Goal: Transaction & Acquisition: Subscribe to service/newsletter

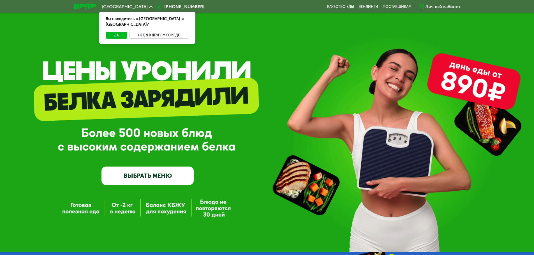
click at [160, 32] on button "Нет, я в другом городе" at bounding box center [158, 35] width 59 height 7
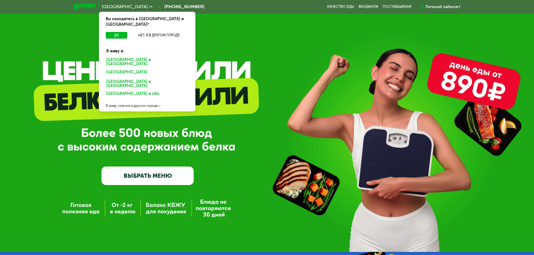
click at [129, 69] on div "Санкт-Петербурге и обл." at bounding box center [145, 73] width 87 height 9
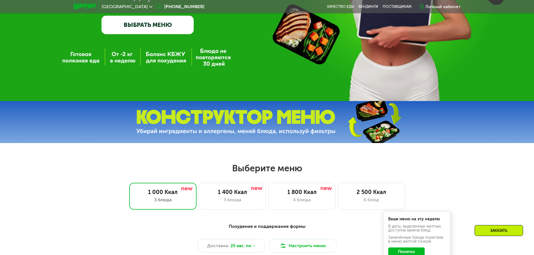
scroll to position [224, 0]
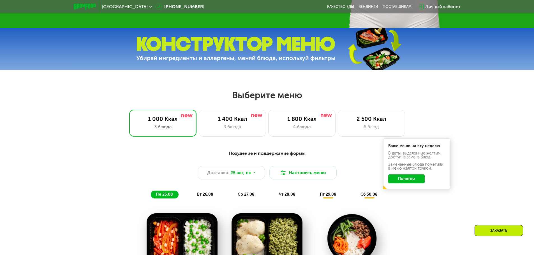
click at [396, 178] on button "Понятно" at bounding box center [406, 179] width 36 height 9
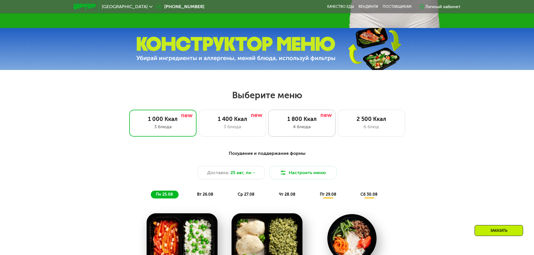
click at [305, 127] on div "4 блюда" at bounding box center [301, 127] width 55 height 7
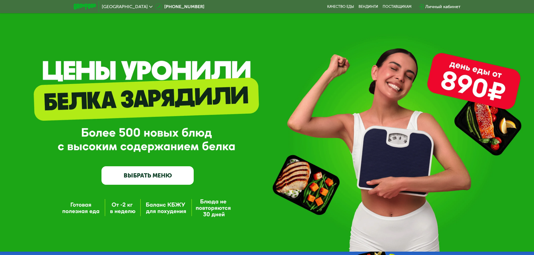
scroll to position [0, 0]
click at [140, 9] on div "[GEOGRAPHIC_DATA]" at bounding box center [127, 7] width 56 height 10
click at [140, 6] on div "[GEOGRAPHIC_DATA]" at bounding box center [127, 6] width 51 height 4
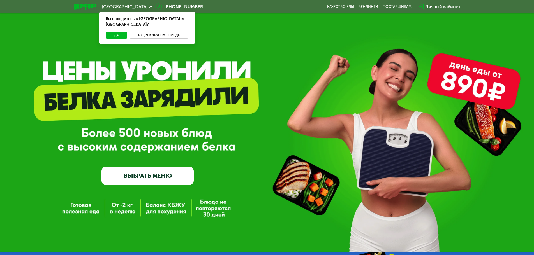
click at [154, 32] on button "Нет, я в другом городе" at bounding box center [158, 35] width 59 height 7
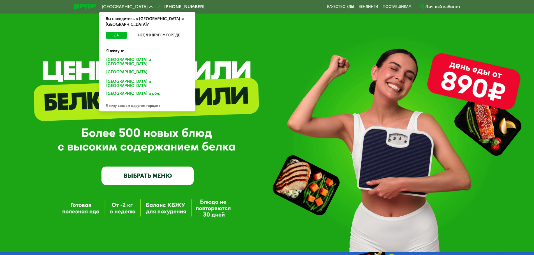
click at [246, 159] on div "GrowFood — доставка правильного питания ВЫБРАТЬ МЕНЮ" at bounding box center [267, 135] width 534 height 100
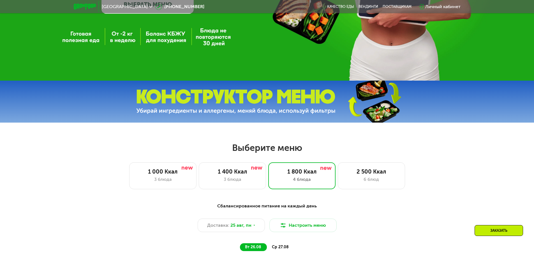
scroll to position [224, 0]
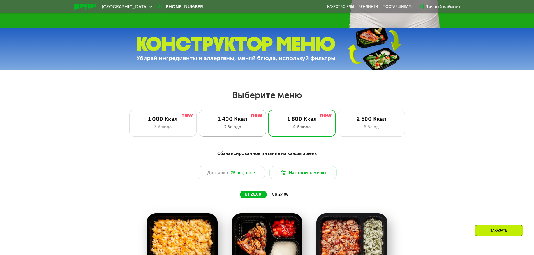
drag, startPoint x: 239, startPoint y: 125, endPoint x: 245, endPoint y: 129, distance: 7.4
click at [268, 125] on div "1 400 Ккал 3 блюда" at bounding box center [301, 123] width 67 height 27
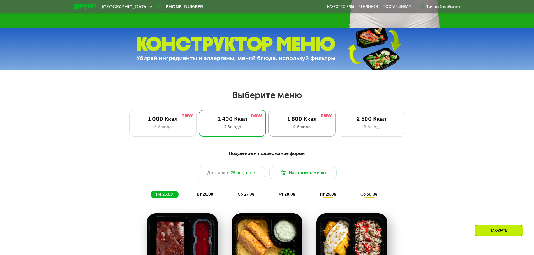
click at [285, 128] on div "4 блюда" at bounding box center [301, 127] width 55 height 7
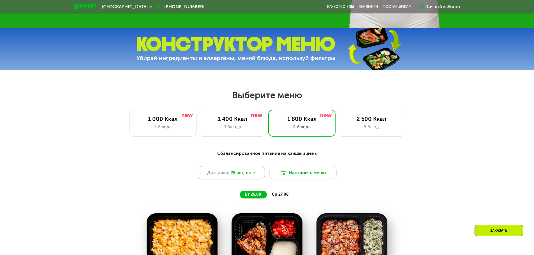
click at [249, 176] on span "25 авг, пн" at bounding box center [240, 172] width 21 height 7
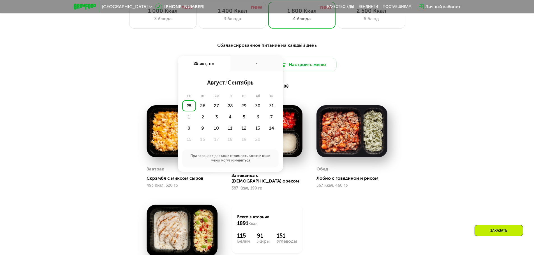
scroll to position [336, 0]
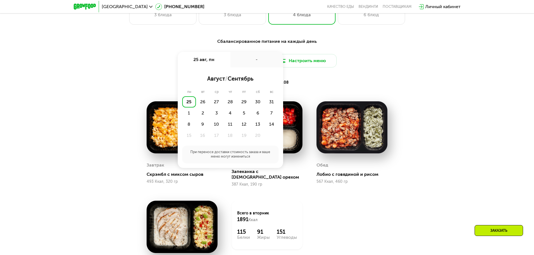
drag, startPoint x: 401, startPoint y: 73, endPoint x: 381, endPoint y: 73, distance: 20.2
click at [401, 73] on div "Сбалансированное питание на каждый день Доставка: [DATE] авг, пн - август / сен…" at bounding box center [267, 62] width 332 height 48
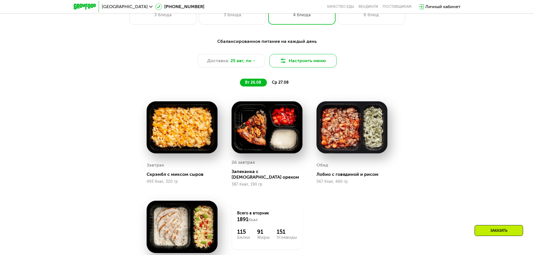
click at [315, 67] on button "Настроить меню" at bounding box center [302, 60] width 67 height 13
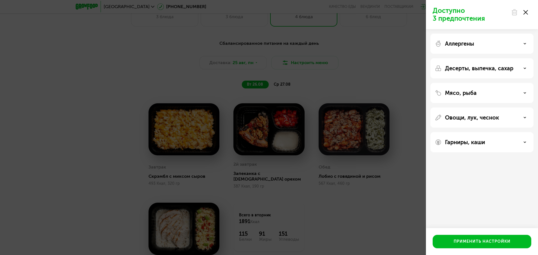
click at [372, 86] on div "Доступно 3 предпочтения Аллергены Десерты, выпечка, сахар Мясо, рыба Овощи, лук…" at bounding box center [269, 127] width 538 height 255
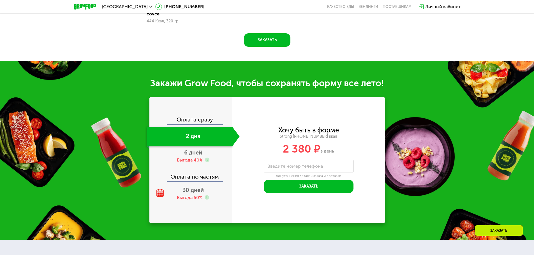
scroll to position [616, 0]
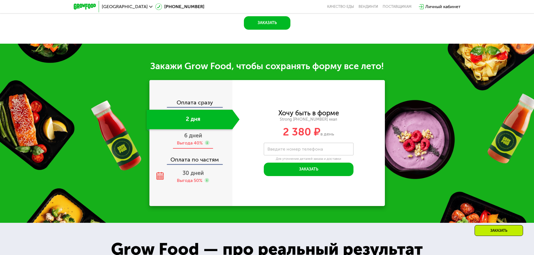
click at [189, 140] on div "Выгода 40%" at bounding box center [190, 143] width 26 height 6
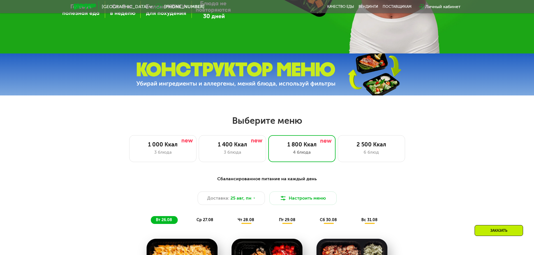
scroll to position [224, 0]
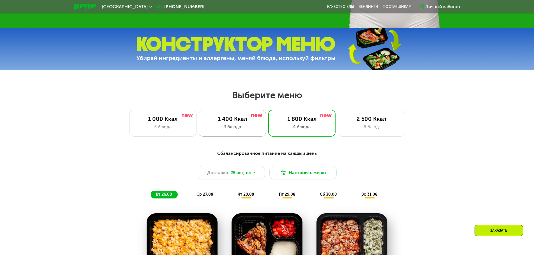
click at [237, 129] on div "3 блюда" at bounding box center [232, 127] width 55 height 7
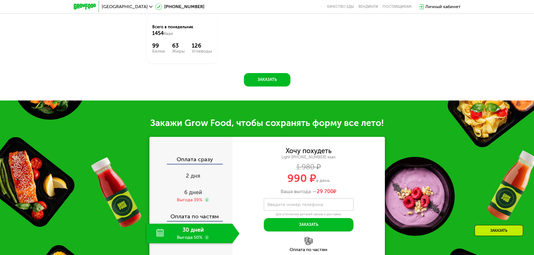
scroll to position [560, 0]
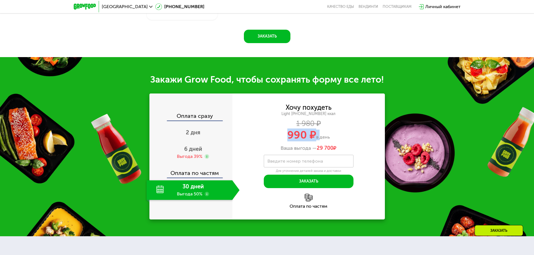
drag, startPoint x: 289, startPoint y: 137, endPoint x: 319, endPoint y: 136, distance: 30.0
click at [319, 136] on div "990 ₽ в день" at bounding box center [308, 135] width 152 height 11
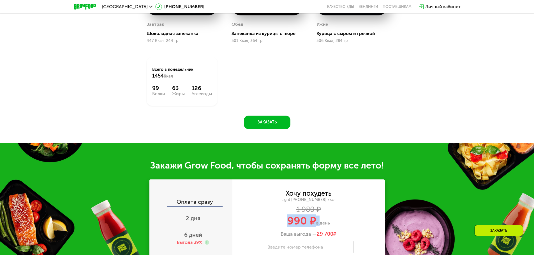
scroll to position [448, 0]
